Goal: Information Seeking & Learning: Learn about a topic

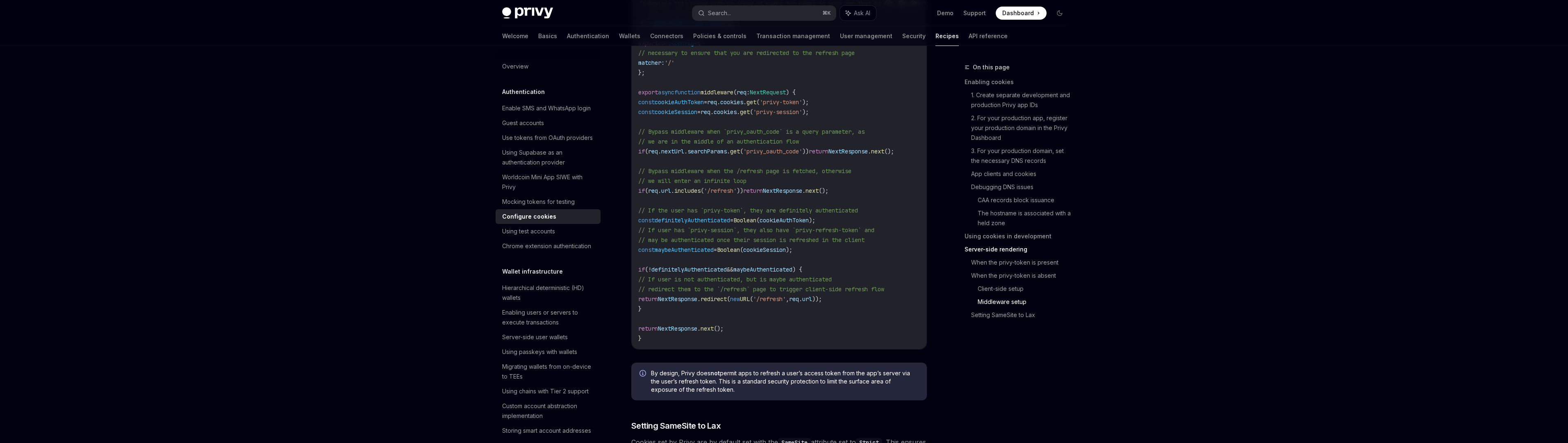
scroll to position [2505, 0]
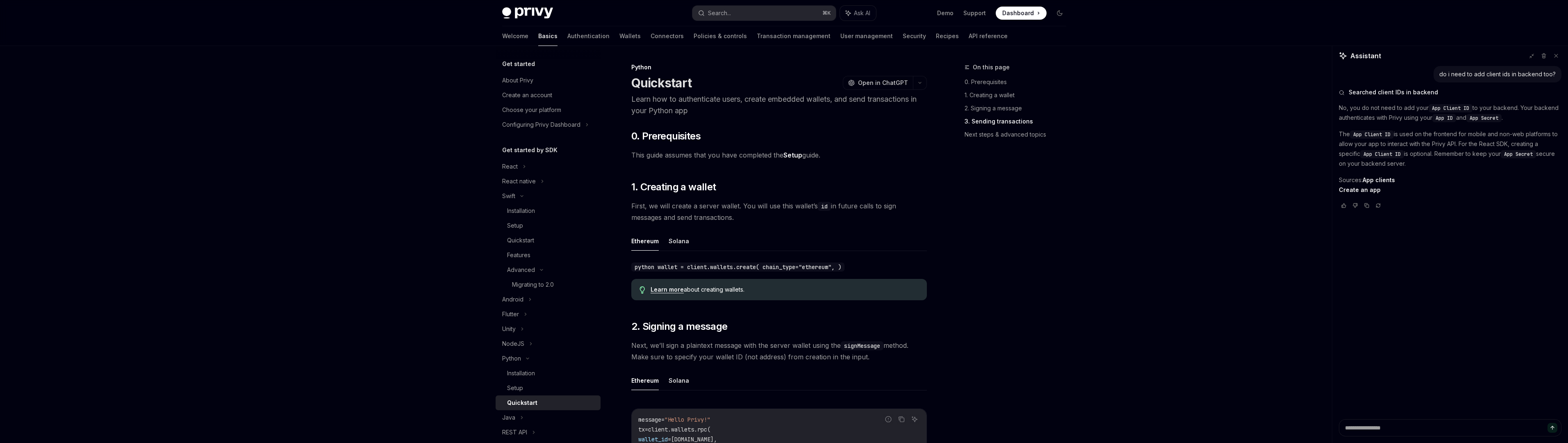
scroll to position [676, 0]
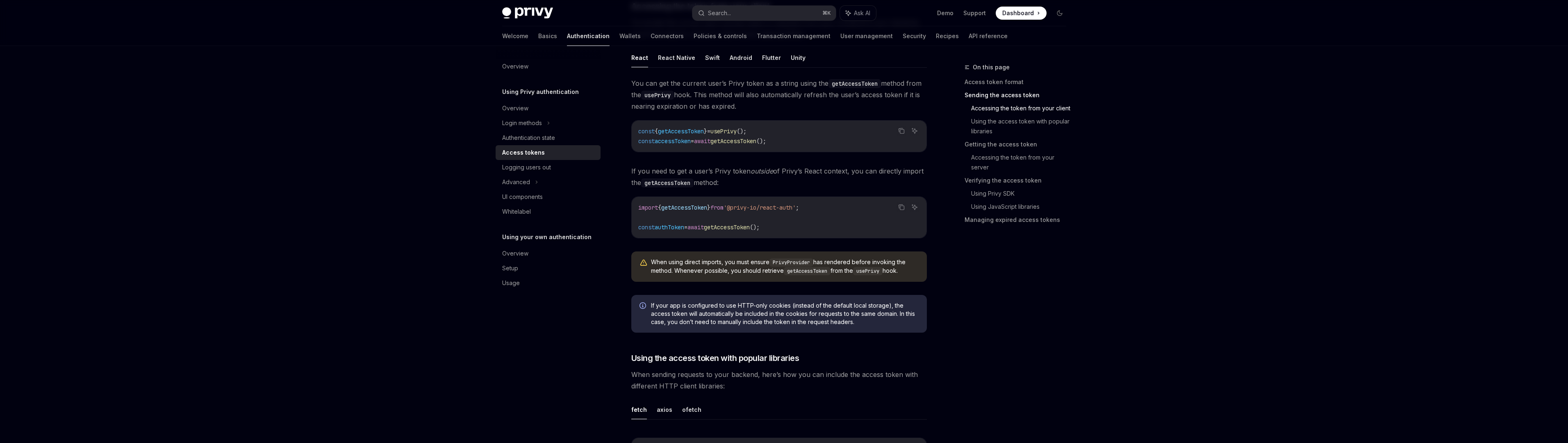
scroll to position [631, 0]
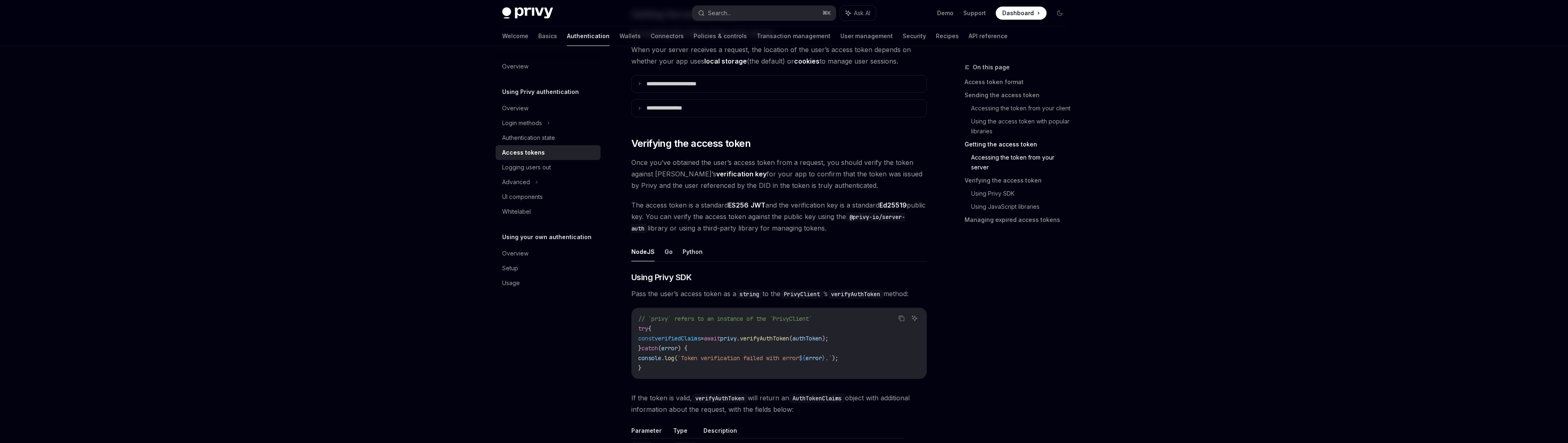
scroll to position [1083, 0]
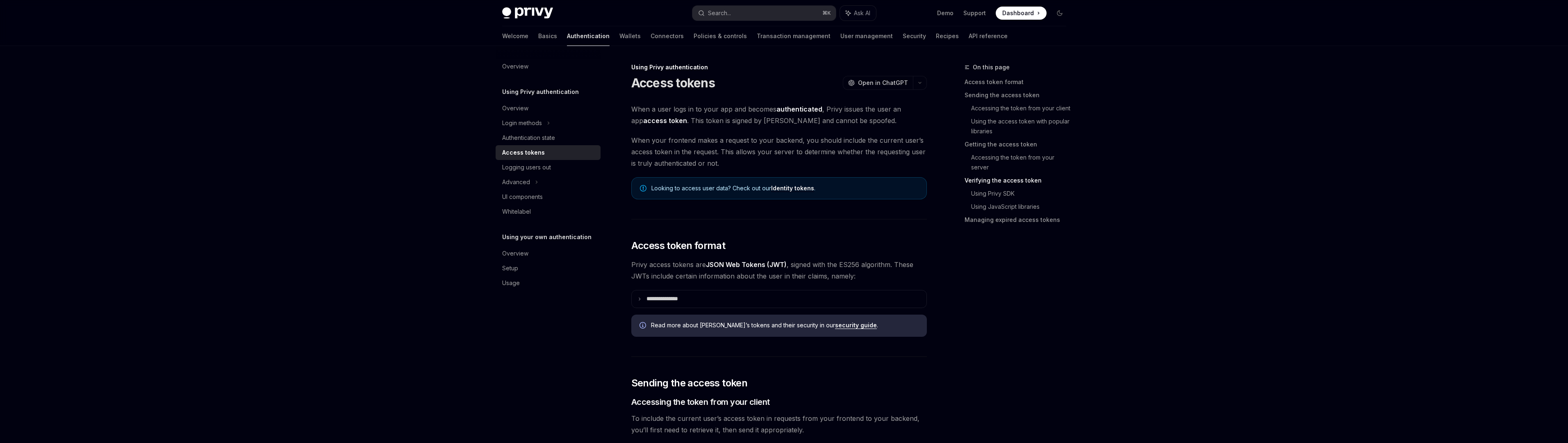
scroll to position [1327, 0]
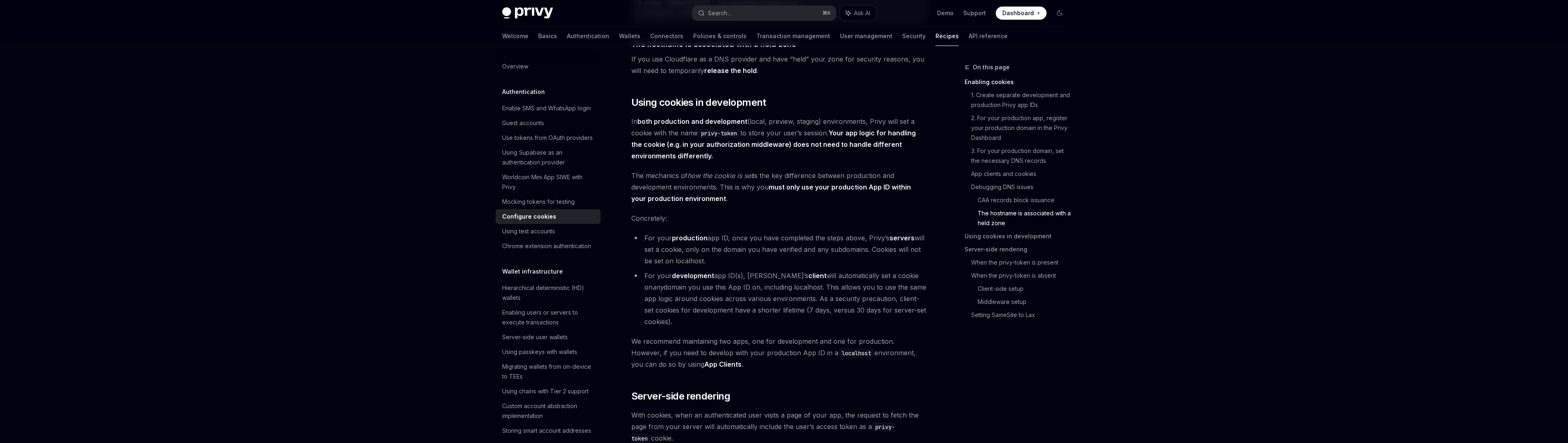
scroll to position [1272, 0]
drag, startPoint x: 631, startPoint y: 108, endPoint x: 634, endPoint y: 138, distance: 30.1
click at [634, 138] on div "When a user logs in to your app, Privy issues that user an access token that st…" at bounding box center [779, 328] width 296 height 2993
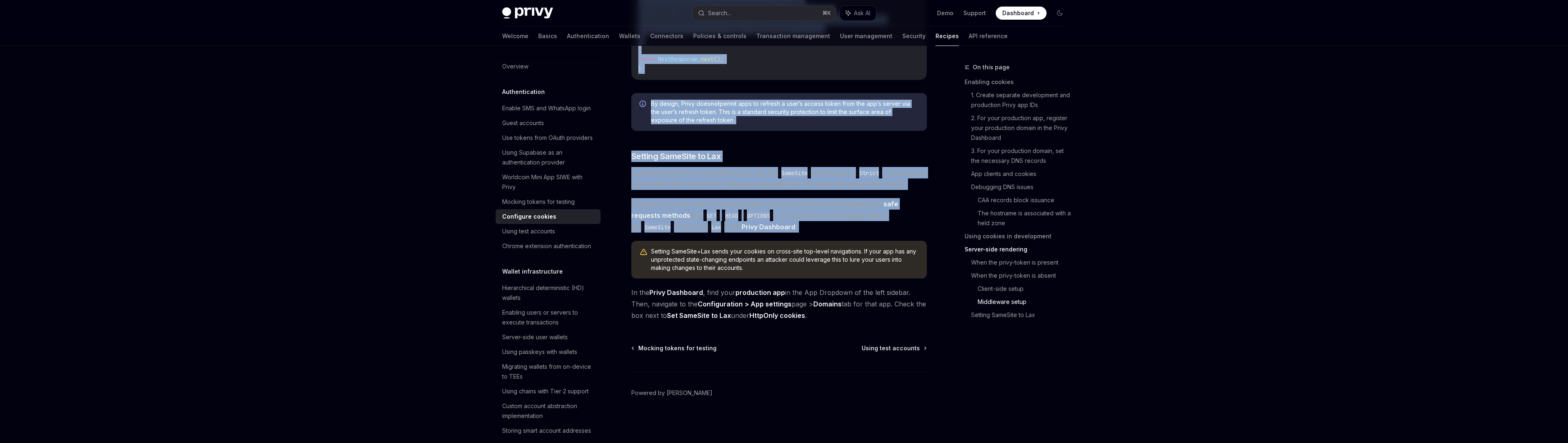
scroll to position [2790, 0]
drag, startPoint x: 633, startPoint y: 112, endPoint x: 778, endPoint y: 230, distance: 186.9
copy div "Lorem ipsumdo si ametconsect Ad elit seddoeiusm tem incididuntu (labor, etdolor…"
